Goal: Task Accomplishment & Management: Use online tool/utility

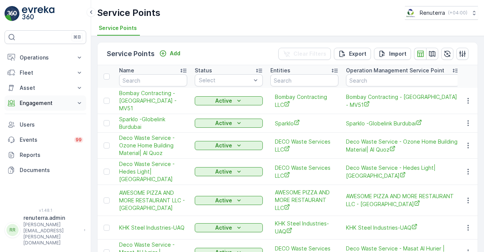
click at [48, 103] on p "Engagement" at bounding box center [45, 103] width 51 height 8
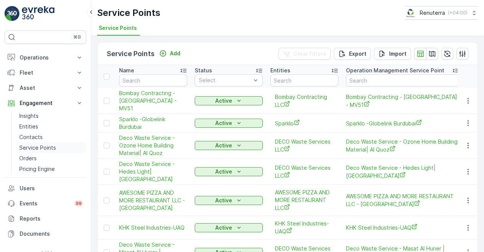
click at [45, 146] on p "Service Points" at bounding box center [37, 148] width 37 height 8
click at [144, 81] on input "text" at bounding box center [153, 80] width 68 height 12
type input "arenco"
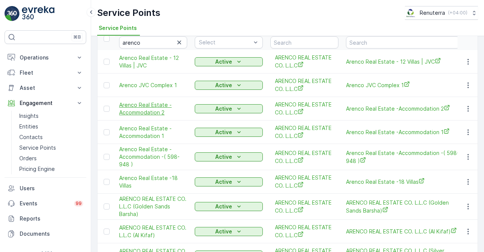
scroll to position [76, 0]
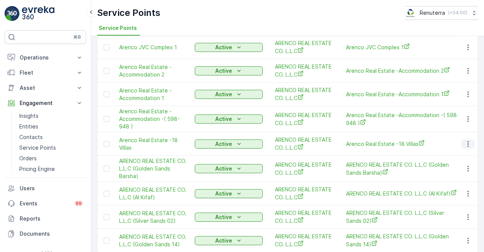
click at [470, 144] on icon "button" at bounding box center [469, 144] width 8 height 8
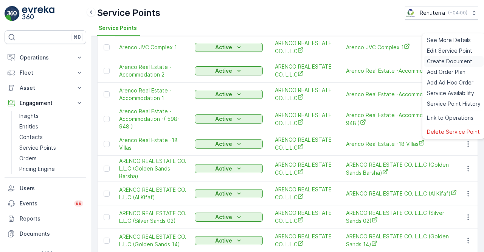
click at [438, 61] on span "Create Document" at bounding box center [449, 62] width 45 height 8
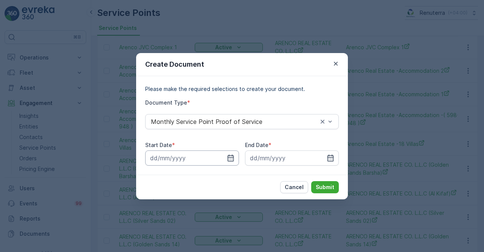
click at [233, 156] on icon "button" at bounding box center [231, 158] width 8 height 8
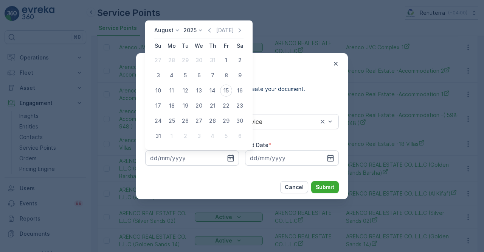
click at [213, 25] on div "August 2025 Today Su Mo Tu We Th Fr Sa 27 28 29 30 31 1 2 3 4 5 6 7 8 9 10 11 1…" at bounding box center [198, 84] width 107 height 129
click at [211, 30] on icon "button" at bounding box center [210, 30] width 2 height 4
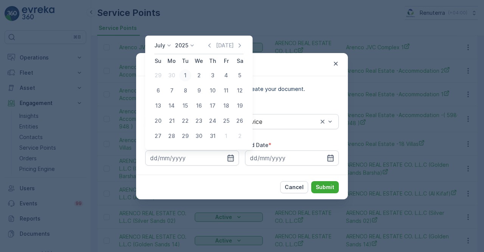
click at [187, 75] on div "1" at bounding box center [185, 75] width 12 height 12
type input "[DATE]"
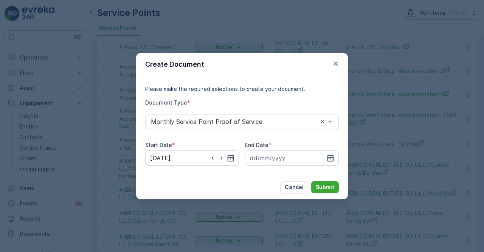
click at [333, 159] on icon "button" at bounding box center [331, 157] width 6 height 7
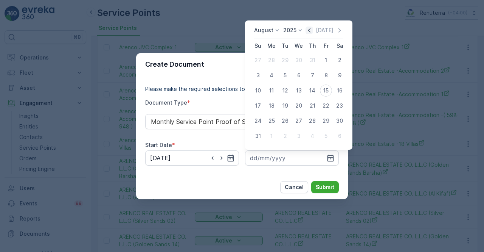
click at [311, 31] on icon "button" at bounding box center [309, 30] width 2 height 4
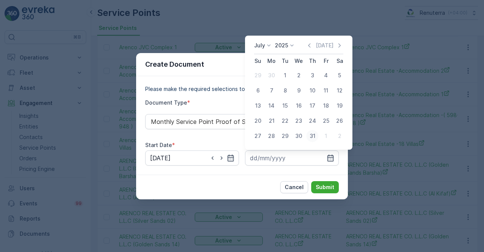
click at [314, 136] on div "31" at bounding box center [313, 136] width 12 height 12
type input "31.07.2025"
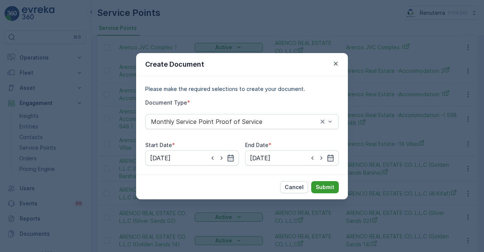
click at [325, 192] on button "Submit" at bounding box center [325, 187] width 28 height 12
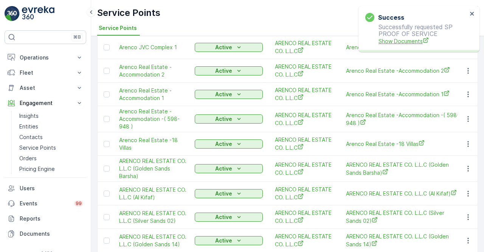
click at [414, 37] on span "Show Documents" at bounding box center [423, 41] width 89 height 8
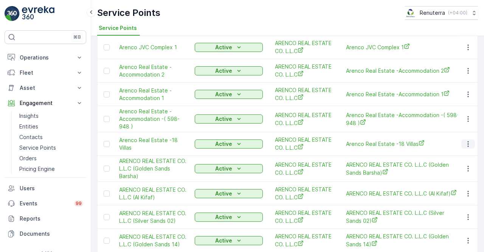
click at [465, 143] on icon "button" at bounding box center [469, 144] width 8 height 8
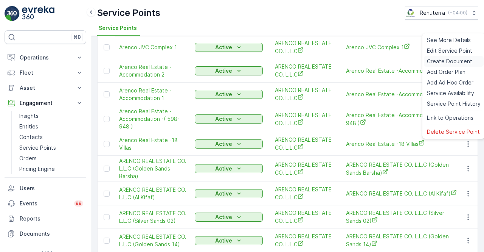
click at [432, 61] on span "Create Document" at bounding box center [449, 62] width 45 height 8
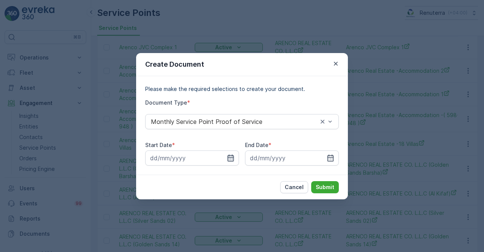
click at [233, 155] on icon "button" at bounding box center [231, 157] width 6 height 7
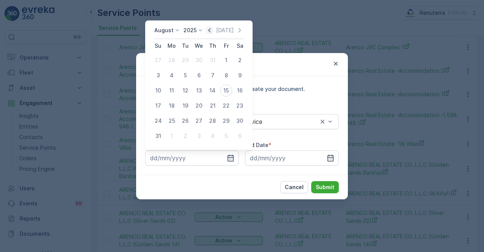
click at [210, 33] on icon "button" at bounding box center [210, 30] width 8 height 8
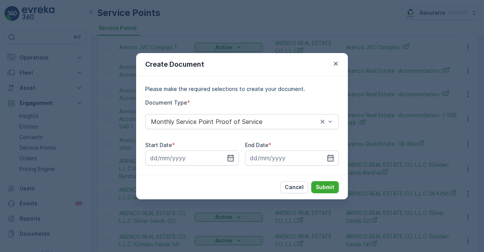
click at [210, 33] on div "Create Document Please make the required selections to create your document. Do…" at bounding box center [242, 126] width 484 height 252
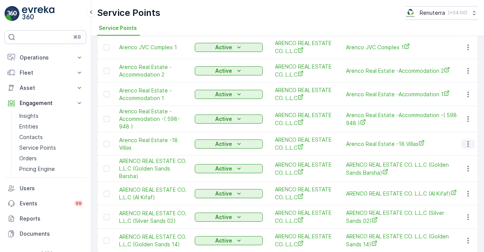
click at [462, 147] on div at bounding box center [469, 143] width 14 height 9
click at [465, 146] on icon "button" at bounding box center [469, 144] width 8 height 8
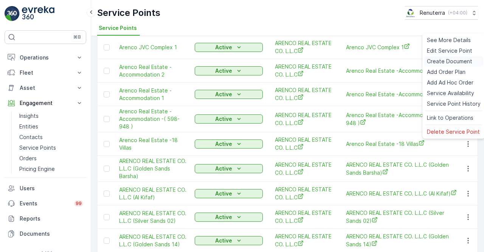
click at [432, 63] on span "Create Document" at bounding box center [449, 62] width 45 height 8
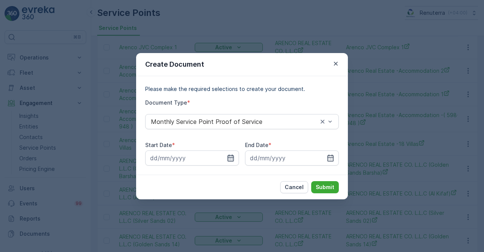
click at [232, 157] on icon "button" at bounding box center [231, 157] width 6 height 7
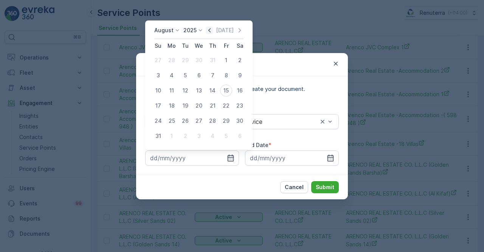
click at [211, 31] on icon "button" at bounding box center [210, 30] width 2 height 4
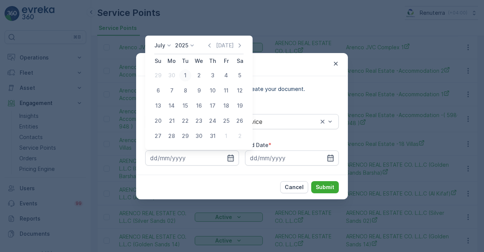
click at [190, 75] on div "1" at bounding box center [185, 75] width 12 height 12
type input "[DATE]"
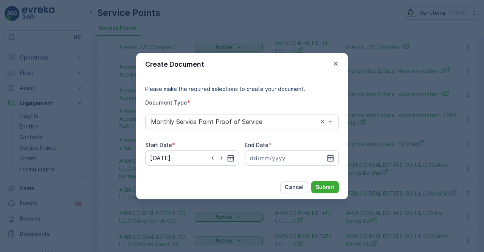
click at [330, 157] on icon "button" at bounding box center [331, 158] width 8 height 8
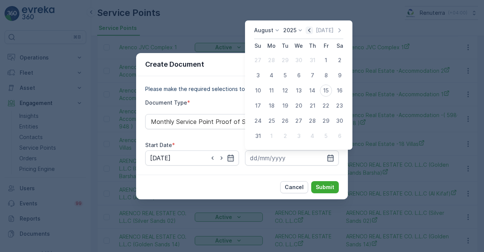
click at [311, 31] on icon "button" at bounding box center [309, 30] width 2 height 4
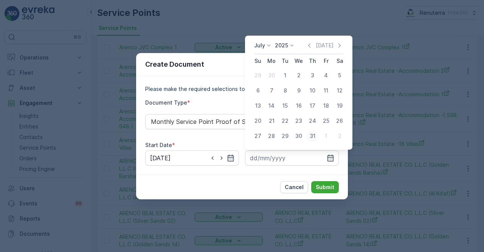
click at [313, 135] on div "31" at bounding box center [313, 136] width 12 height 12
type input "31.07.2025"
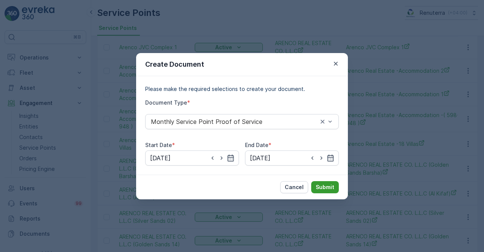
click at [327, 186] on p "Submit" at bounding box center [325, 187] width 19 height 8
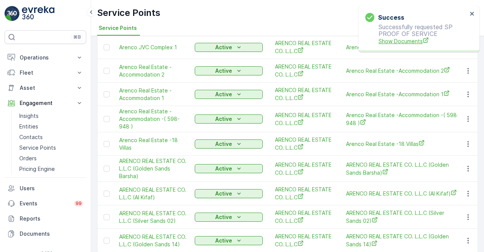
click at [400, 42] on span "Show Documents" at bounding box center [423, 41] width 89 height 8
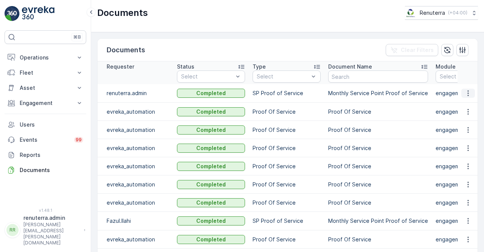
click at [468, 92] on icon "button" at bounding box center [469, 93] width 8 height 8
click at [467, 101] on span "See Details" at bounding box center [466, 104] width 29 height 8
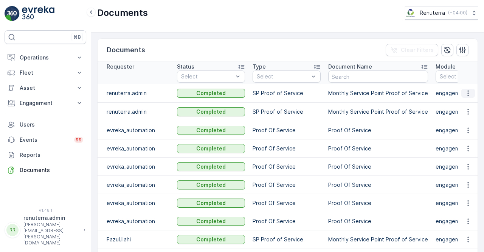
click at [470, 91] on icon "button" at bounding box center [469, 93] width 8 height 8
click at [463, 101] on span "See Details" at bounding box center [466, 104] width 29 height 8
click at [48, 108] on button "Engagement" at bounding box center [46, 102] width 82 height 15
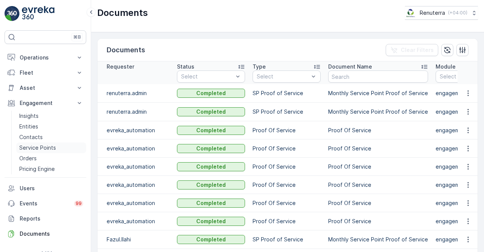
click at [48, 149] on p "Service Points" at bounding box center [37, 148] width 37 height 8
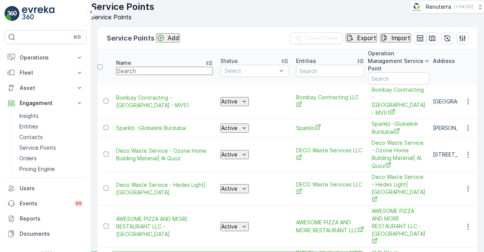
click at [138, 75] on input "text" at bounding box center [164, 71] width 97 height 8
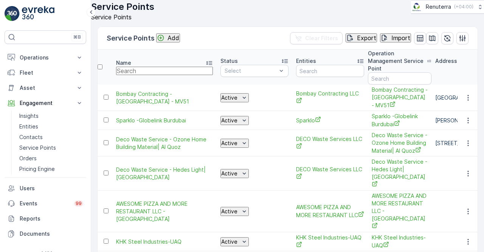
click at [137, 75] on input "text" at bounding box center [164, 71] width 97 height 8
type input "arencop"
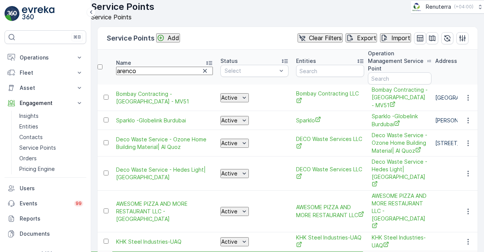
type input "arencop"
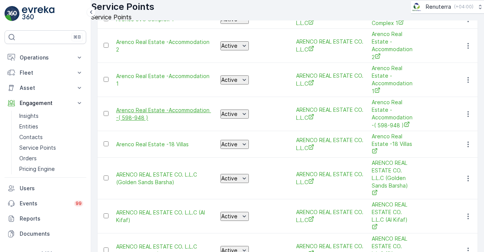
scroll to position [114, 0]
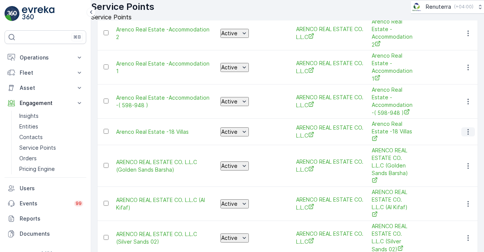
click at [471, 127] on button "button" at bounding box center [469, 131] width 14 height 9
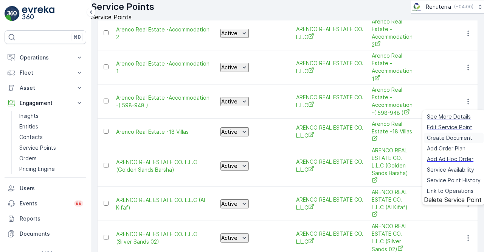
click at [448, 137] on span "Create Document" at bounding box center [449, 138] width 45 height 8
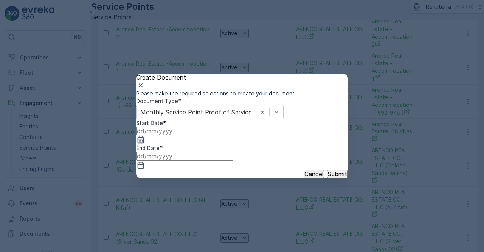
click at [145, 143] on icon "button" at bounding box center [141, 140] width 8 height 8
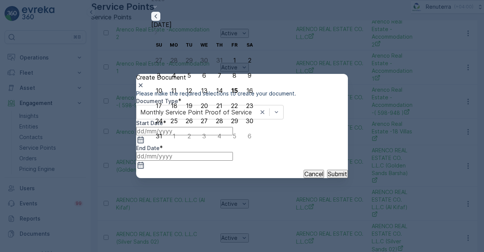
click at [160, 20] on icon "button" at bounding box center [156, 16] width 8 height 8
click at [188, 74] on div "1" at bounding box center [189, 75] width 3 height 7
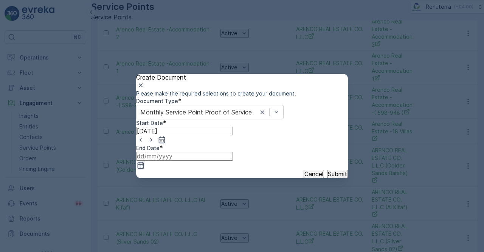
click at [144, 162] on icon "button" at bounding box center [141, 165] width 6 height 7
click at [165, 143] on icon "button" at bounding box center [162, 139] width 6 height 7
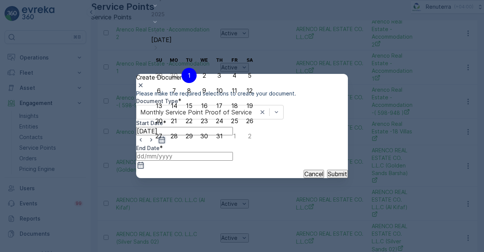
click at [166, 143] on icon "button" at bounding box center [162, 140] width 8 height 8
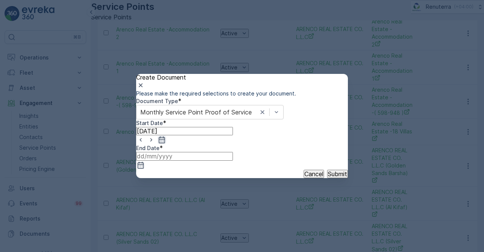
click at [165, 143] on icon "button" at bounding box center [162, 139] width 6 height 7
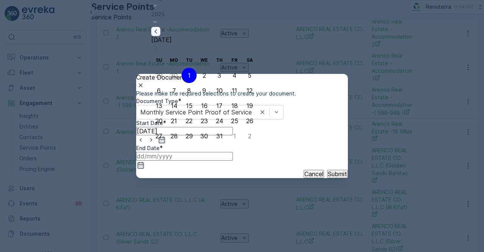
click at [160, 35] on icon "button" at bounding box center [156, 32] width 8 height 8
click at [160, 74] on div "1" at bounding box center [159, 75] width 3 height 7
type input "[DATE]"
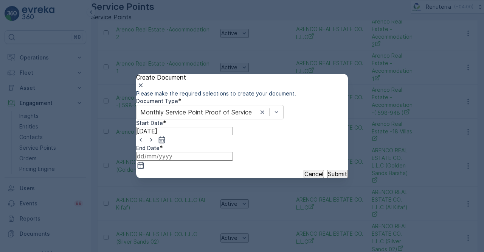
click at [233, 157] on input at bounding box center [184, 156] width 97 height 8
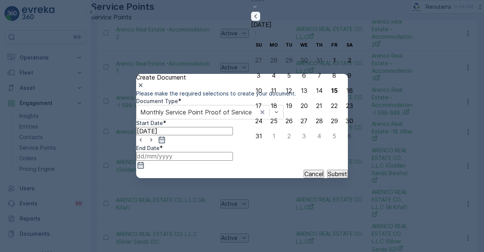
click at [260, 20] on icon "button" at bounding box center [256, 16] width 8 height 8
click at [260, 35] on icon "button" at bounding box center [256, 32] width 8 height 8
click at [276, 137] on div "30" at bounding box center [274, 135] width 8 height 7
type input "[DATE]"
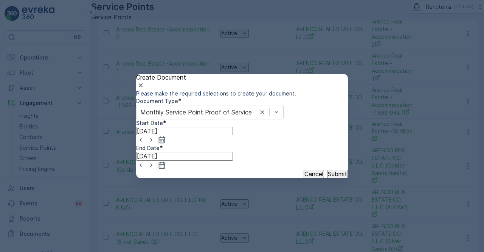
click at [327, 178] on button "Submit" at bounding box center [337, 174] width 21 height 8
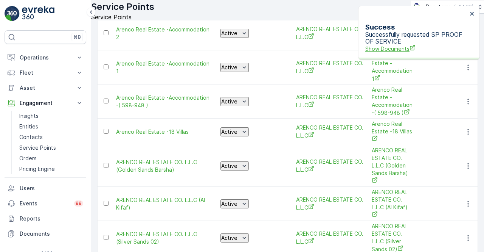
click at [412, 45] on span "Show Documents" at bounding box center [417, 49] width 102 height 8
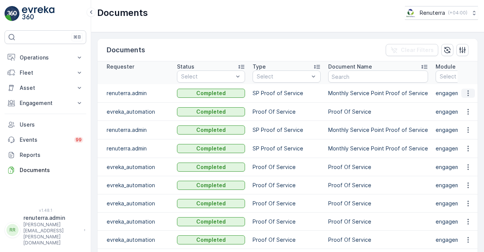
click at [465, 95] on icon "button" at bounding box center [469, 93] width 8 height 8
click at [463, 104] on span "See Details" at bounding box center [466, 104] width 29 height 8
